Goal: Information Seeking & Learning: Learn about a topic

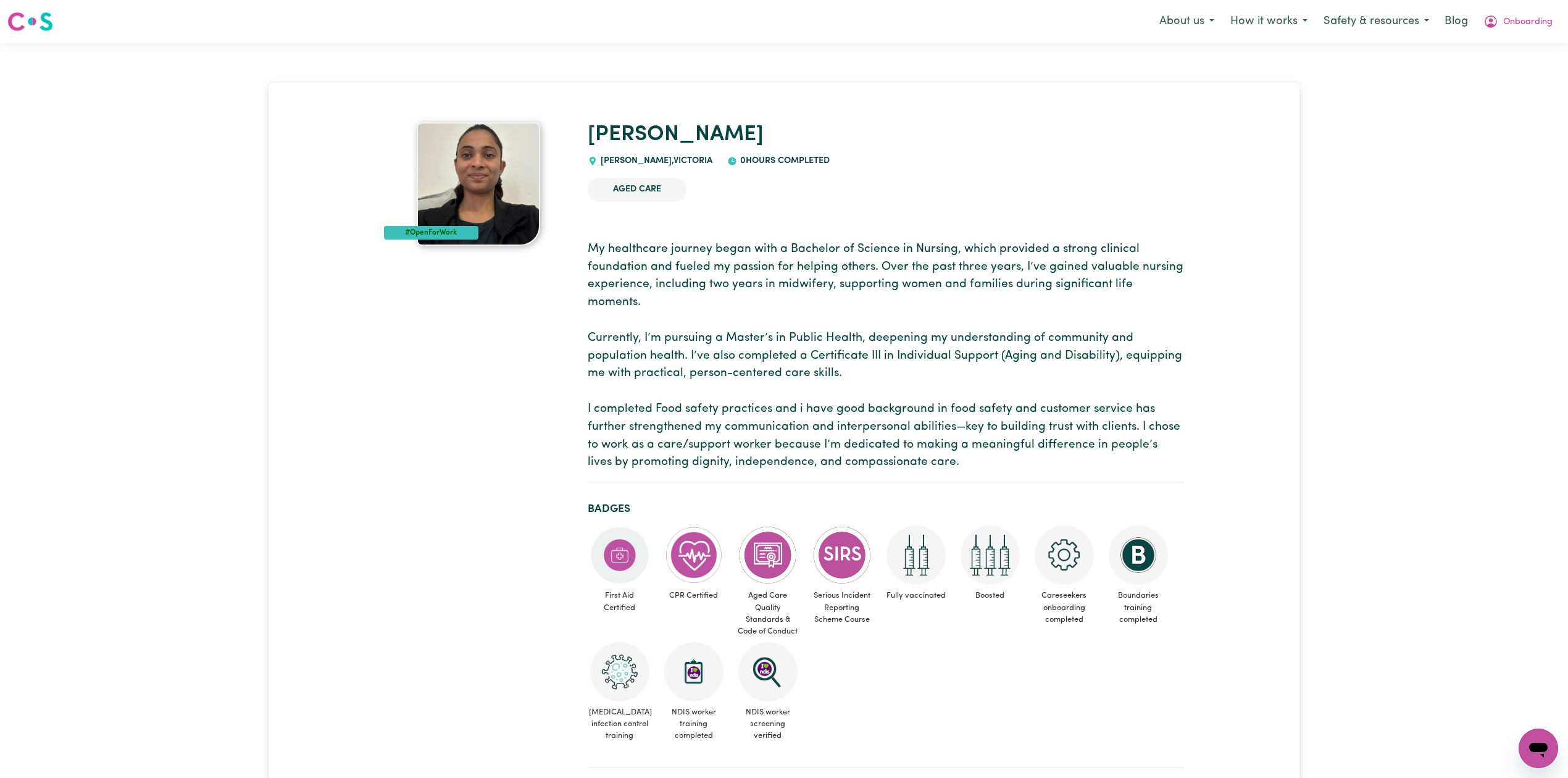
drag, startPoint x: 332, startPoint y: 477, endPoint x: 330, endPoint y: 452, distance: 25.1
